Goal: Task Accomplishment & Management: Manage account settings

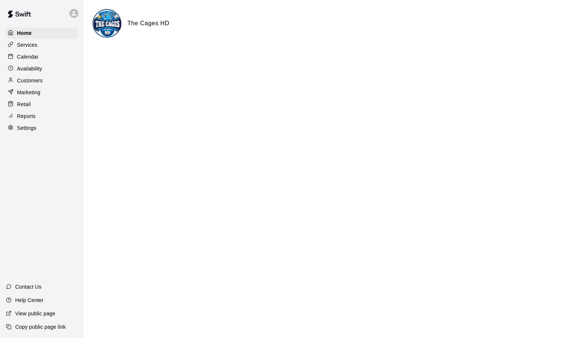
click at [24, 55] on p "Calendar" at bounding box center [28, 56] width 22 height 7
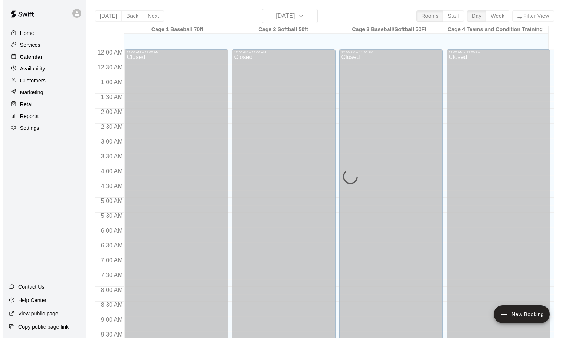
scroll to position [393, 0]
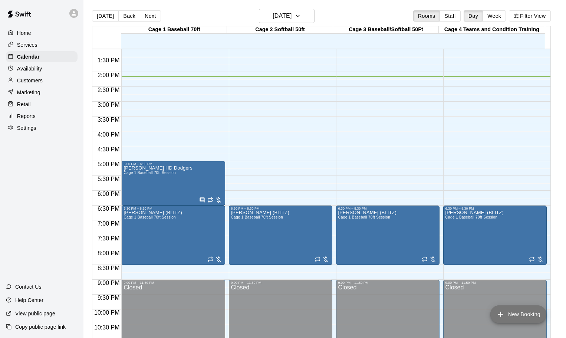
click at [521, 312] on button "New Booking" at bounding box center [518, 314] width 56 height 18
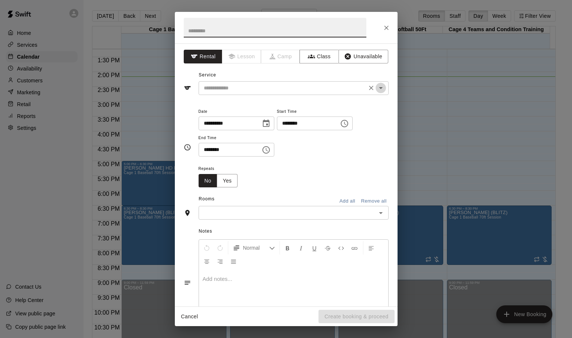
click at [379, 88] on icon "Open" at bounding box center [381, 88] width 4 height 2
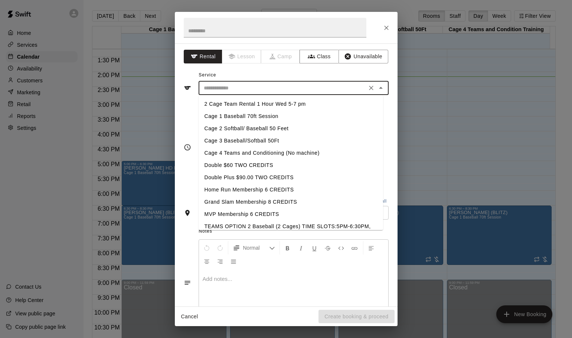
click at [253, 125] on li "Cage 2 Softball/ Baseball 50 Feet" at bounding box center [290, 128] width 184 height 12
type input "**********"
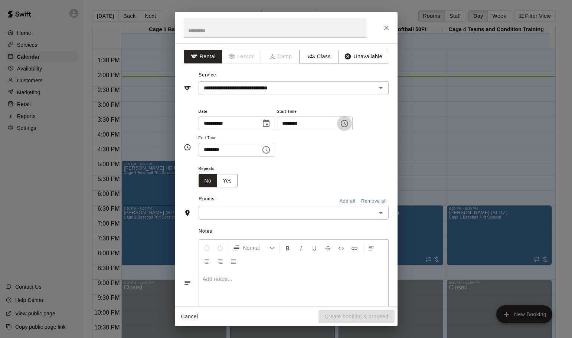
click at [349, 122] on icon "Choose time, selected time is 2:00 PM" at bounding box center [344, 123] width 9 height 9
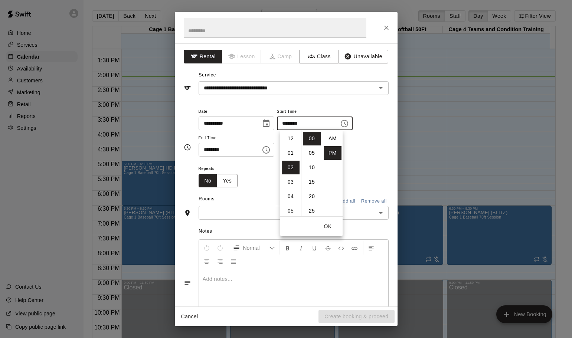
scroll to position [13, 0]
click at [290, 180] on li "05" at bounding box center [291, 182] width 18 height 14
type input "********"
click at [329, 227] on button "OK" at bounding box center [328, 227] width 24 height 14
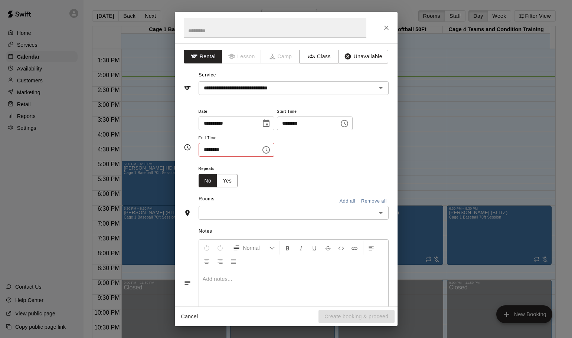
click at [270, 149] on icon "Choose time, selected time is 2:30 PM" at bounding box center [266, 149] width 9 height 9
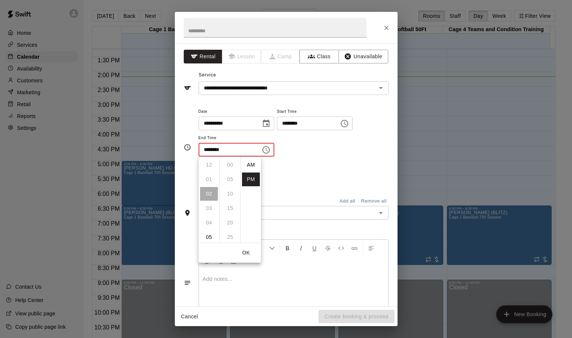
scroll to position [13, 0]
click at [210, 221] on li "06" at bounding box center [209, 223] width 18 height 14
click at [230, 164] on li "00" at bounding box center [230, 165] width 18 height 14
type input "********"
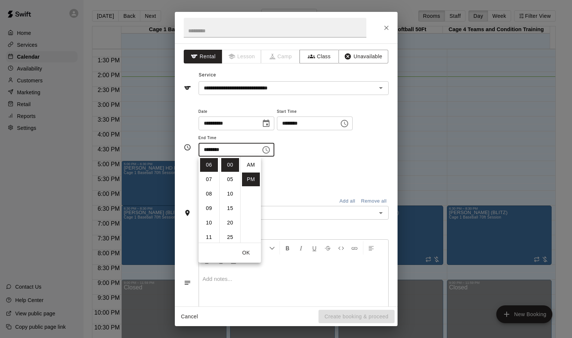
click at [249, 252] on button "OK" at bounding box center [246, 253] width 24 height 14
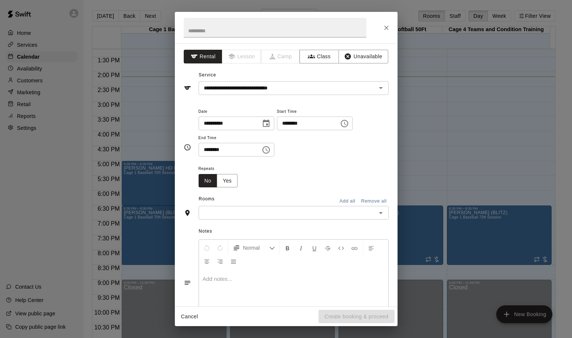
click at [376, 211] on icon "Open" at bounding box center [380, 213] width 9 height 9
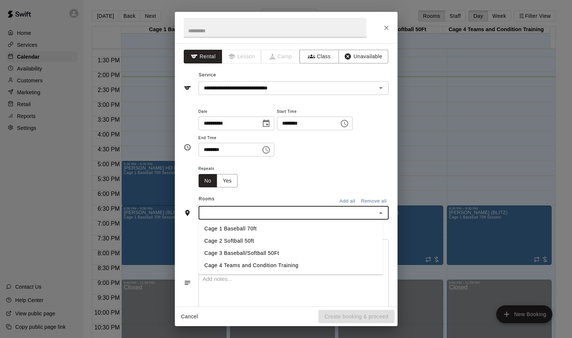
click at [242, 238] on li "Cage 2 Softball 50ft" at bounding box center [290, 241] width 184 height 12
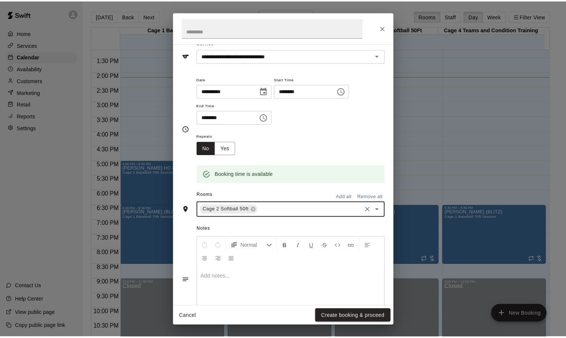
scroll to position [63, 0]
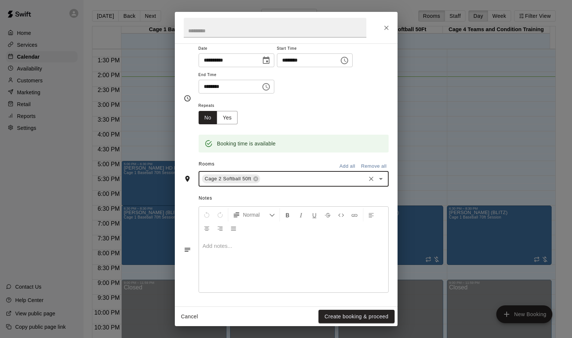
click at [256, 253] on div at bounding box center [293, 265] width 189 height 56
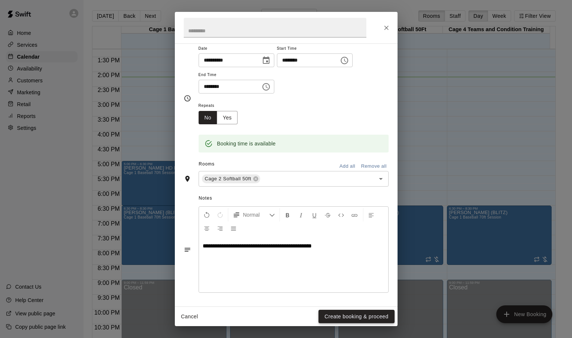
click at [353, 316] on button "Create booking & proceed" at bounding box center [356, 317] width 76 height 14
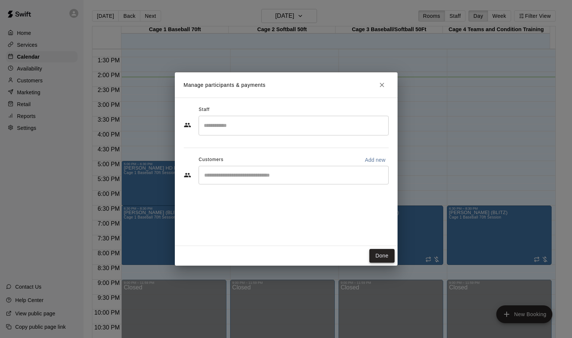
click at [377, 252] on button "Done" at bounding box center [381, 256] width 25 height 14
